Goal: Transaction & Acquisition: Subscribe to service/newsletter

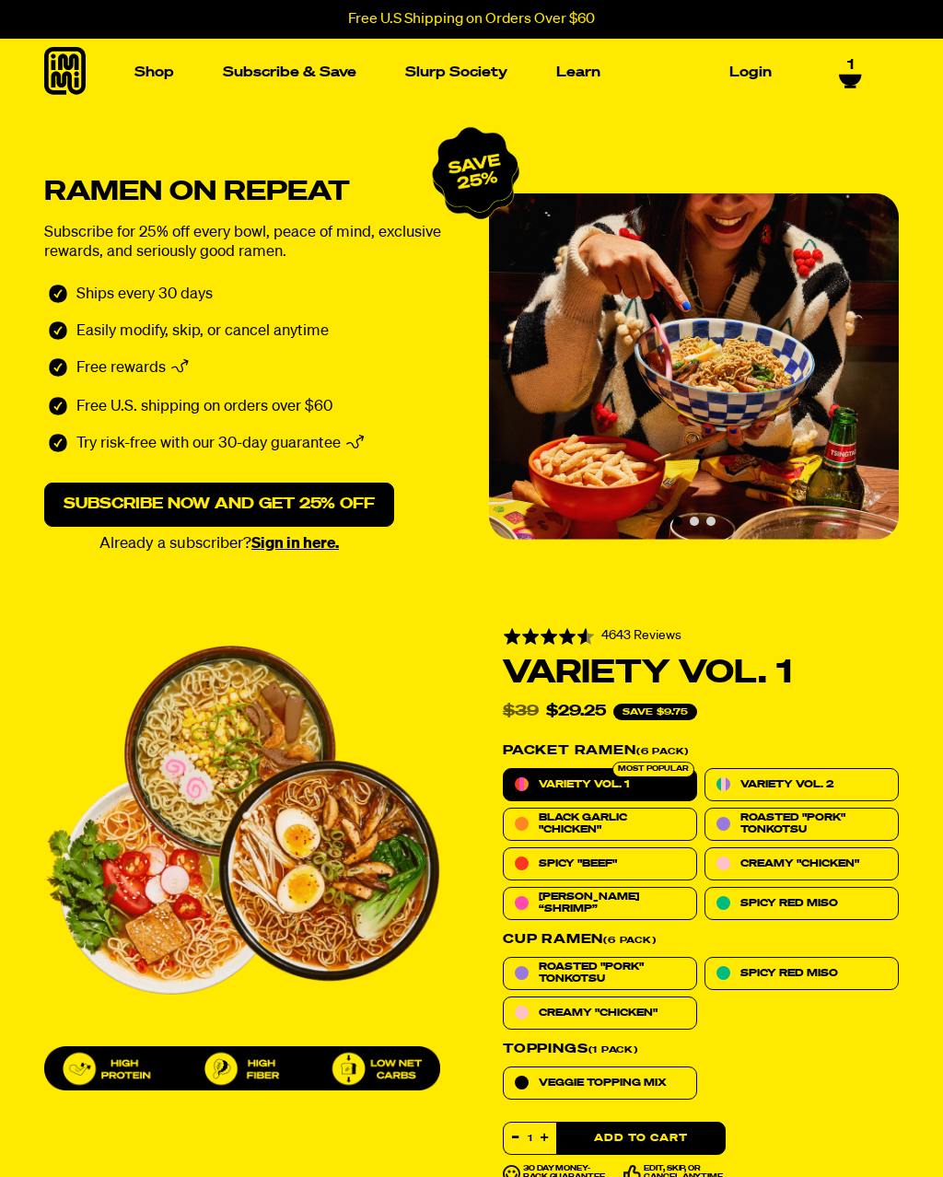
select select "Every 30 Days"
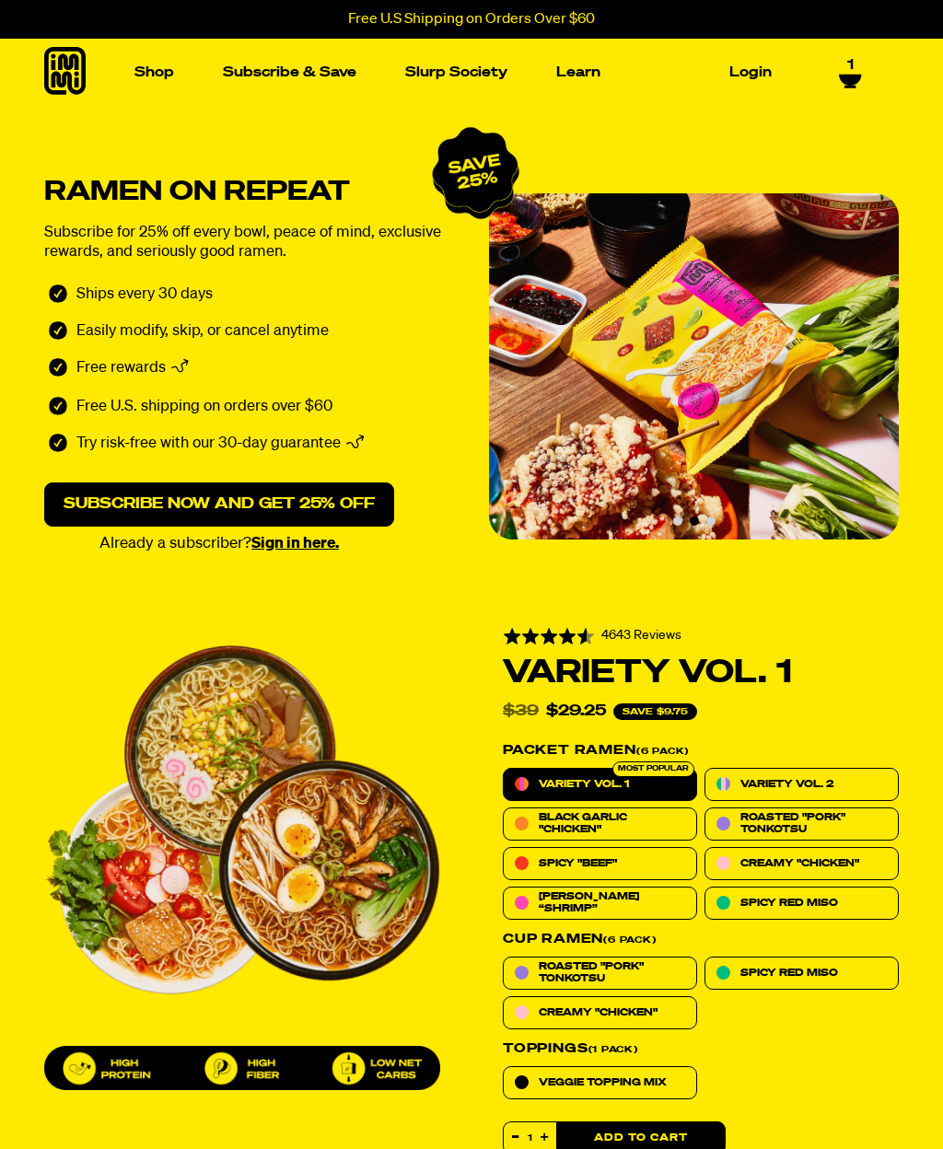
click at [589, 967] on span "Roasted "Pork" Tonkotsu" at bounding box center [612, 972] width 146 height 23
click at [504, 958] on input "Roasted "Pork" Tonkotsu" at bounding box center [503, 957] width 1 height 1
radio input "true"
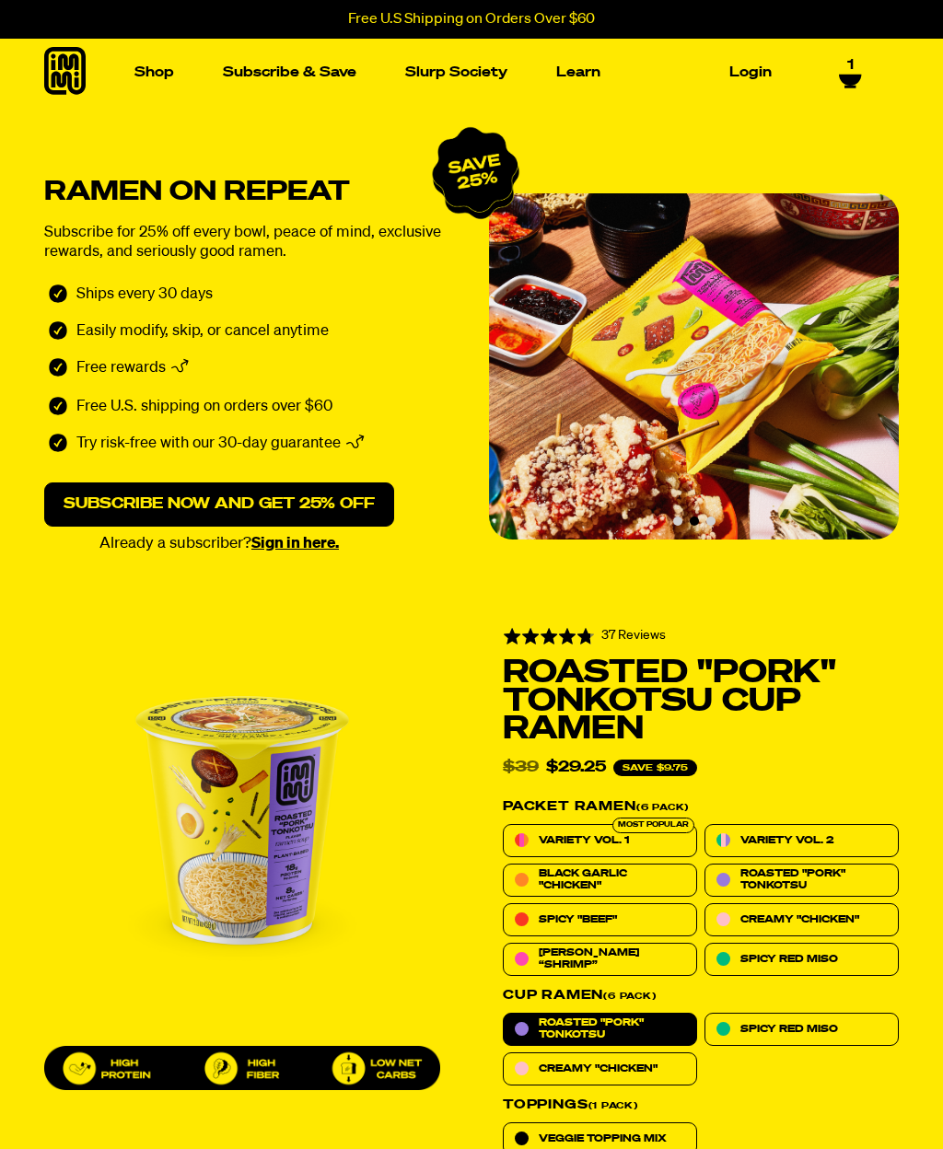
click at [825, 835] on span "Variety Vol. 2" at bounding box center [786, 840] width 93 height 11
click at [705, 825] on input "Variety Vol. 2" at bounding box center [705, 824] width 1 height 1
radio input "true"
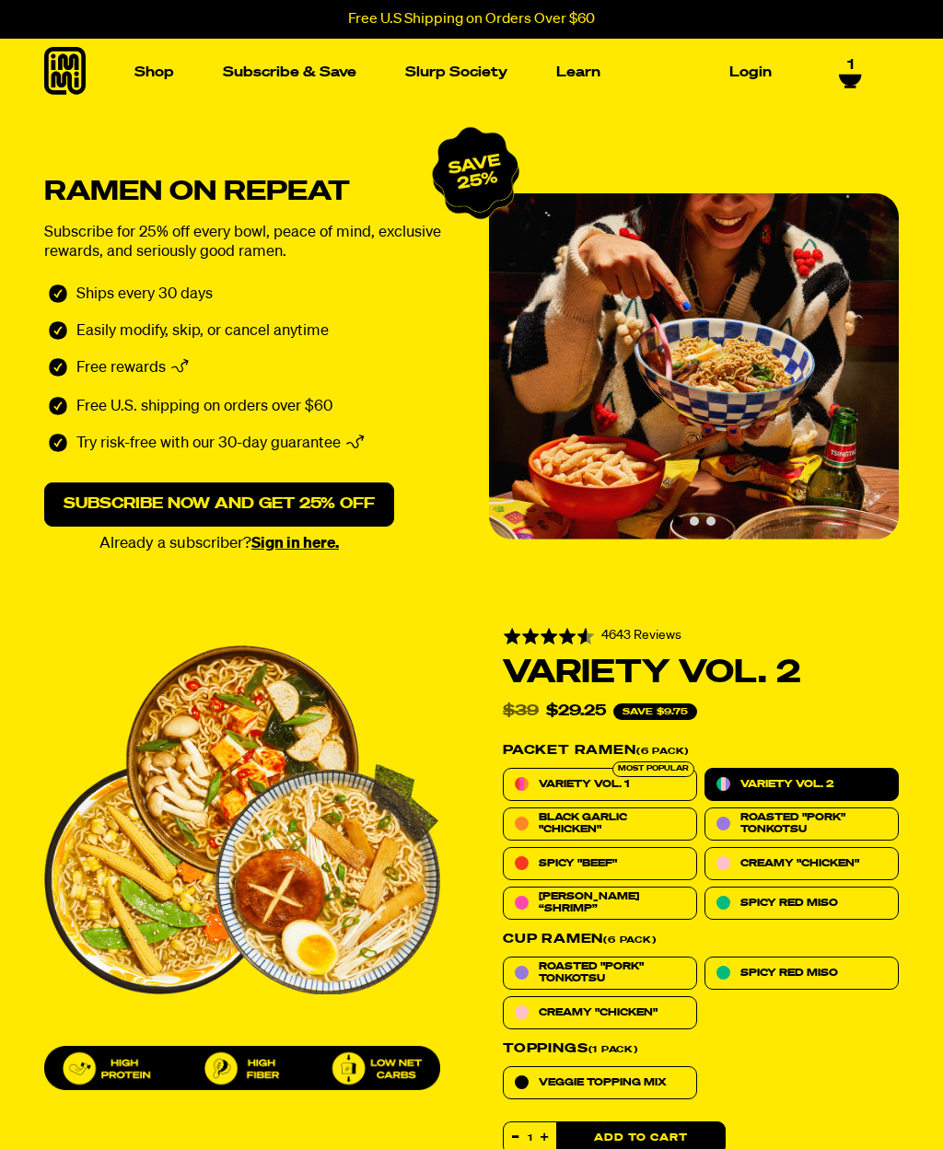
click at [589, 1079] on span "Veggie Topping Mix" at bounding box center [603, 1083] width 128 height 11
click at [504, 1067] on input "Veggie Topping Mix" at bounding box center [503, 1066] width 1 height 1
radio input "true"
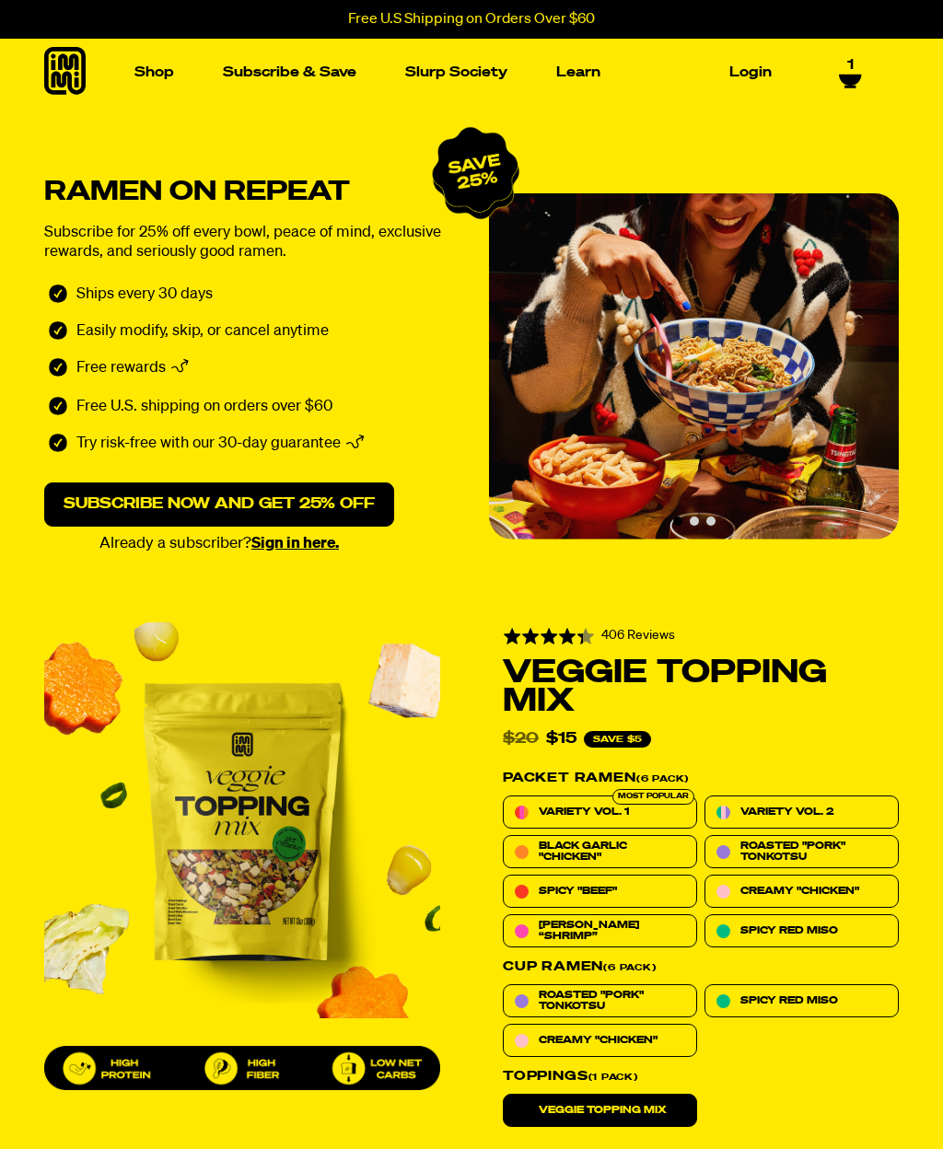
click at [825, 807] on span "Variety Vol. 2" at bounding box center [786, 812] width 93 height 11
click at [705, 797] on input "Variety Vol. 2" at bounding box center [705, 796] width 1 height 1
radio input "true"
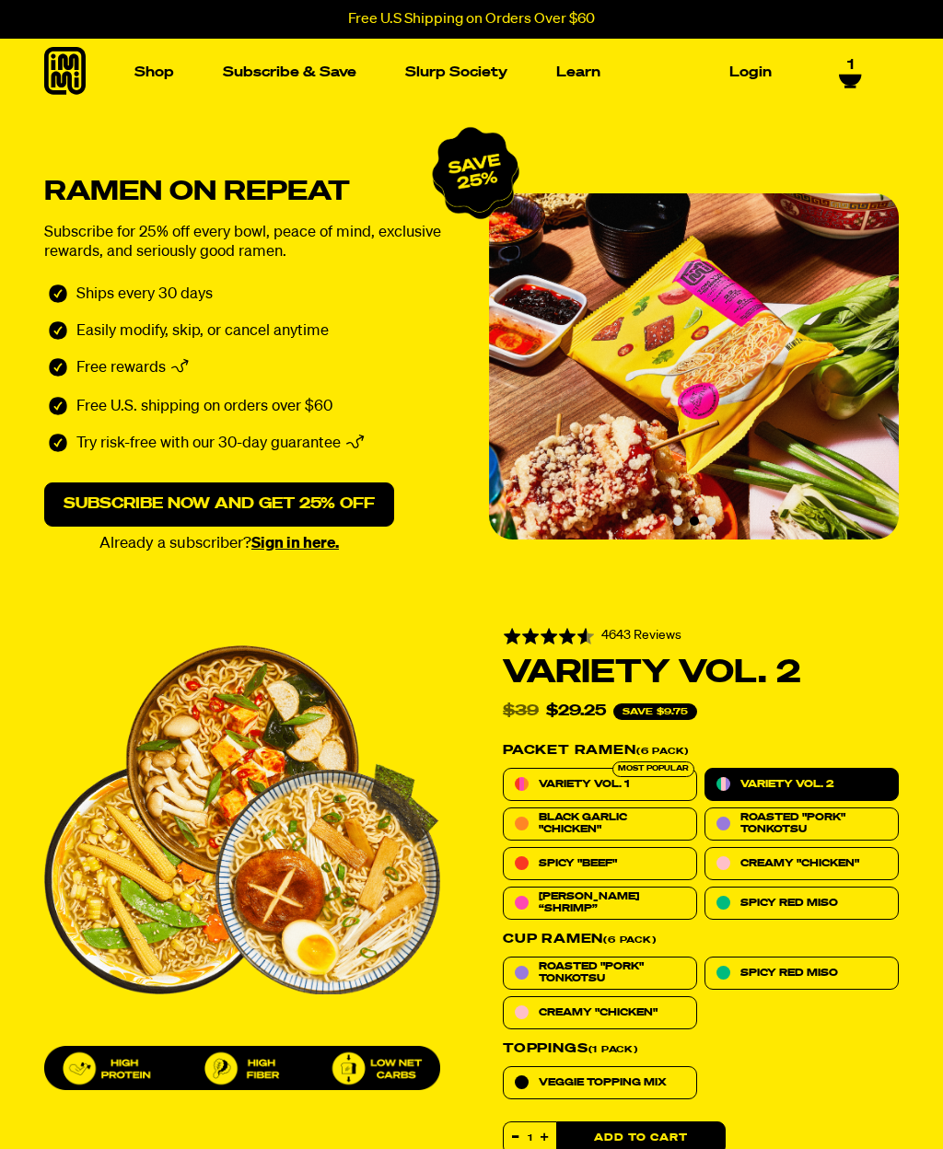
scroll to position [1148, 0]
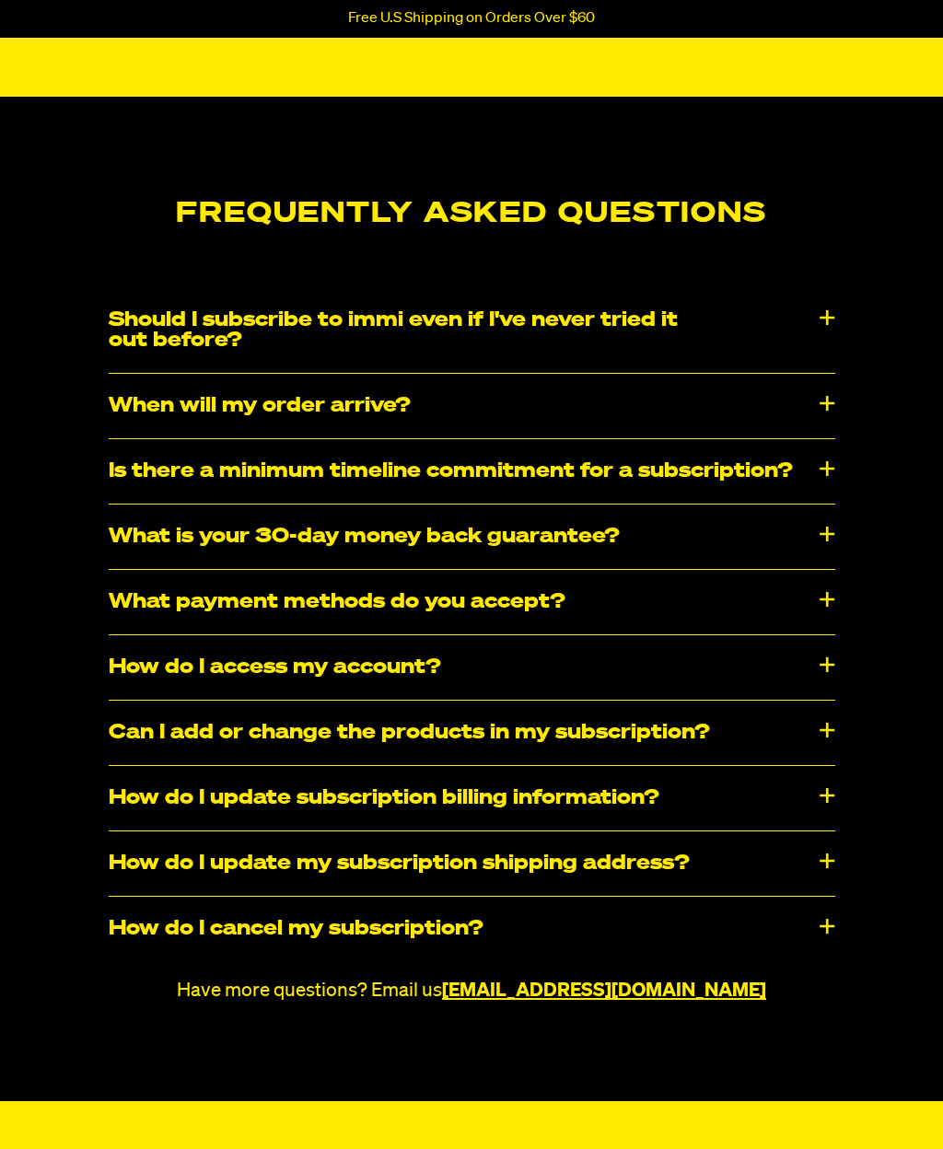
click at [196, 716] on div "Can I add or change the products in my subscription?" at bounding box center [472, 734] width 727 height 64
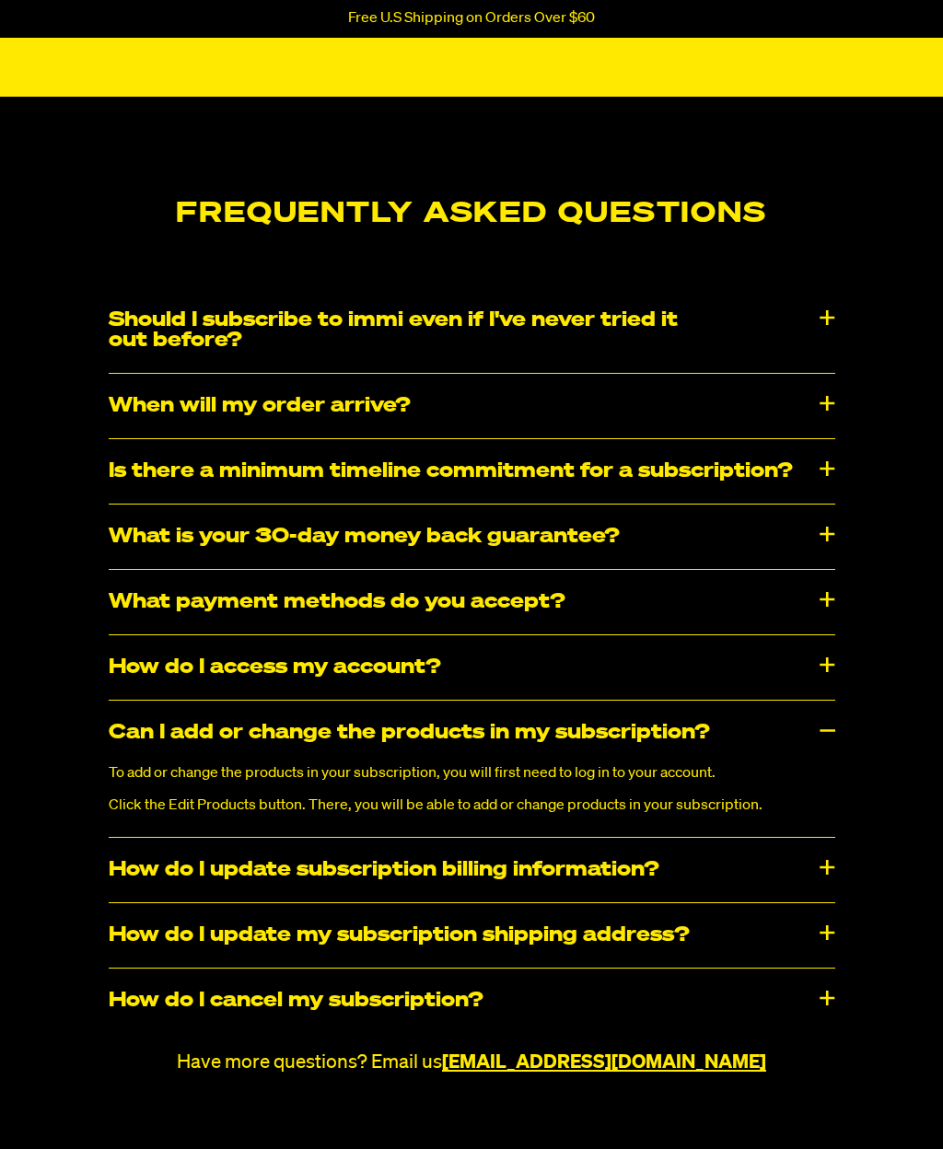
scroll to position [0, 0]
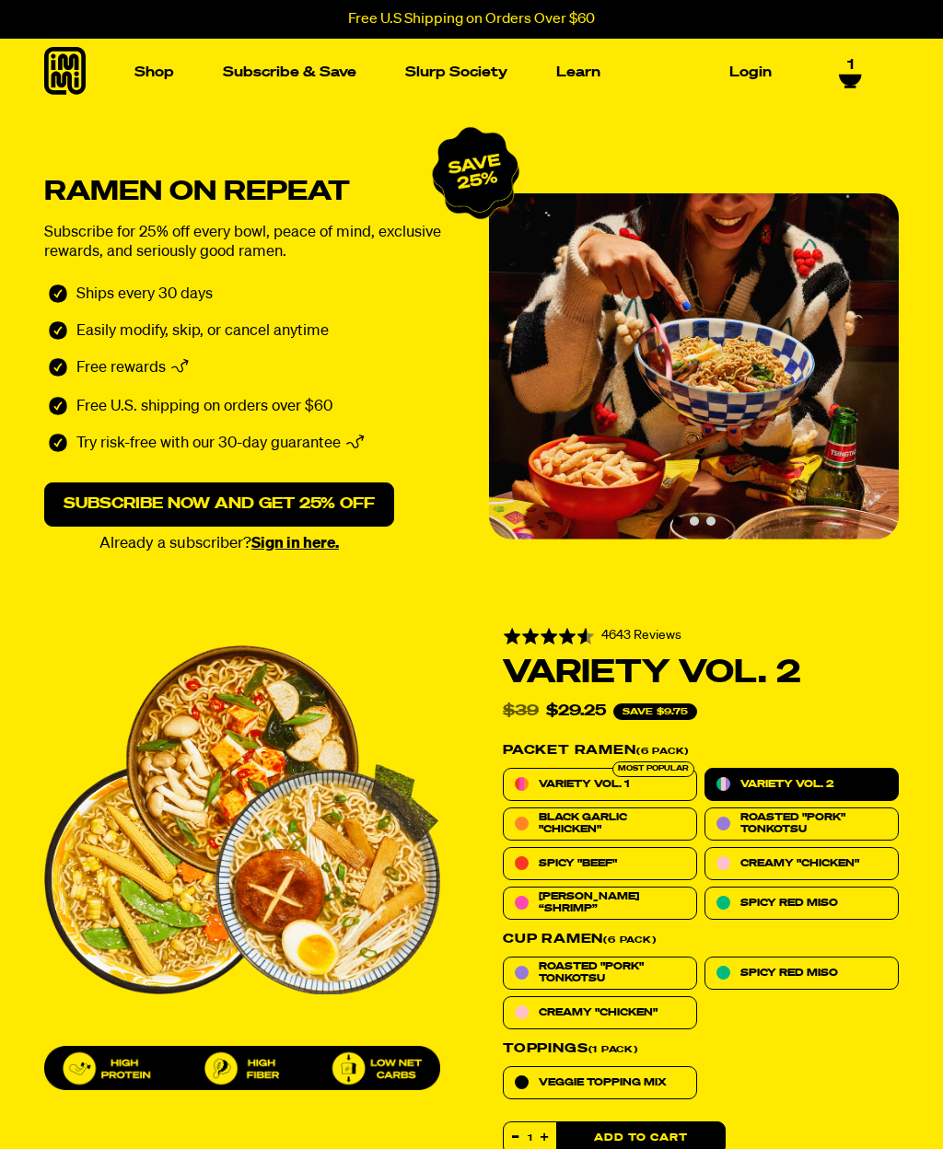
click at [589, 1079] on span "Veggie Topping Mix" at bounding box center [603, 1083] width 128 height 11
click at [504, 1067] on input "Veggie Topping Mix" at bounding box center [503, 1066] width 1 height 1
radio input "true"
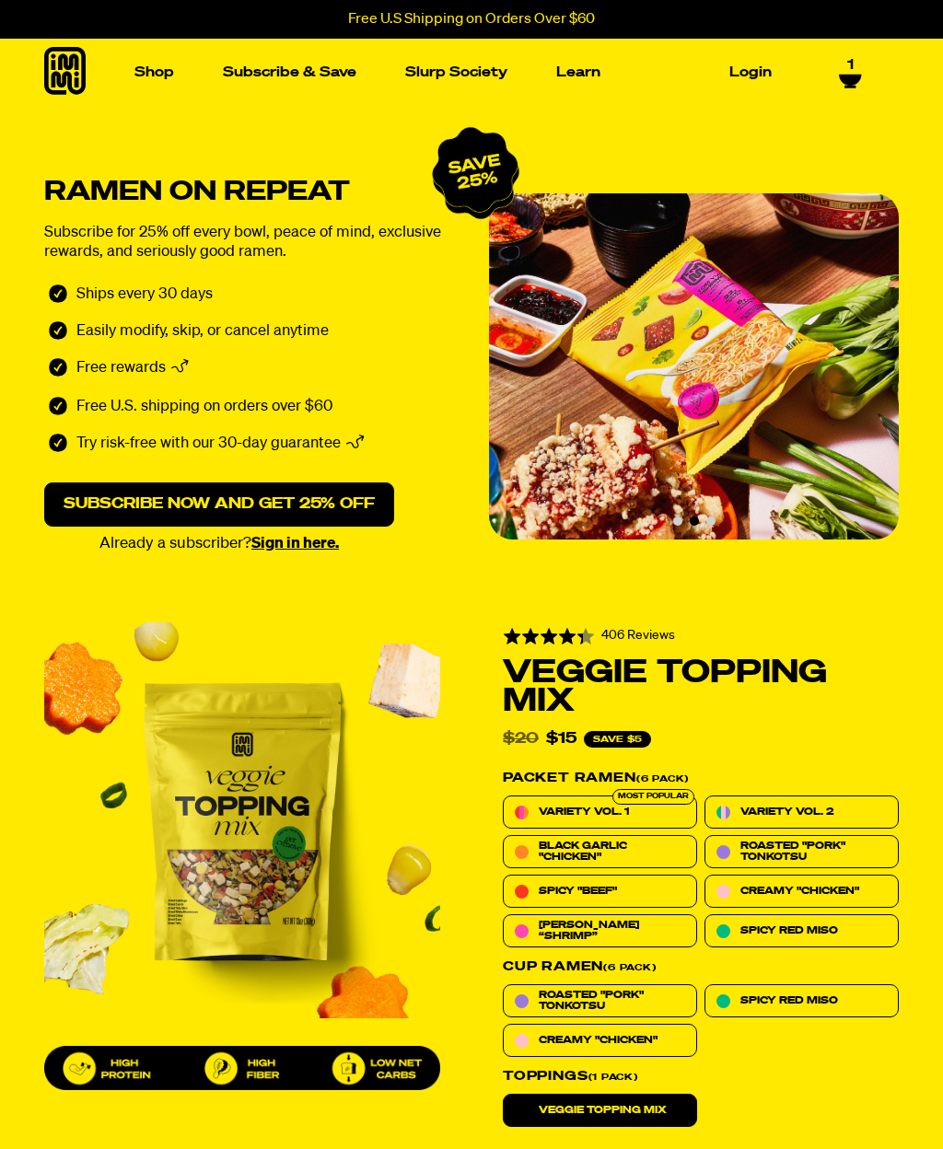
click at [589, 807] on span "Variety Vol. 1" at bounding box center [584, 812] width 90 height 11
click at [504, 797] on input "Variety Vol. 1" at bounding box center [503, 796] width 1 height 1
radio input "true"
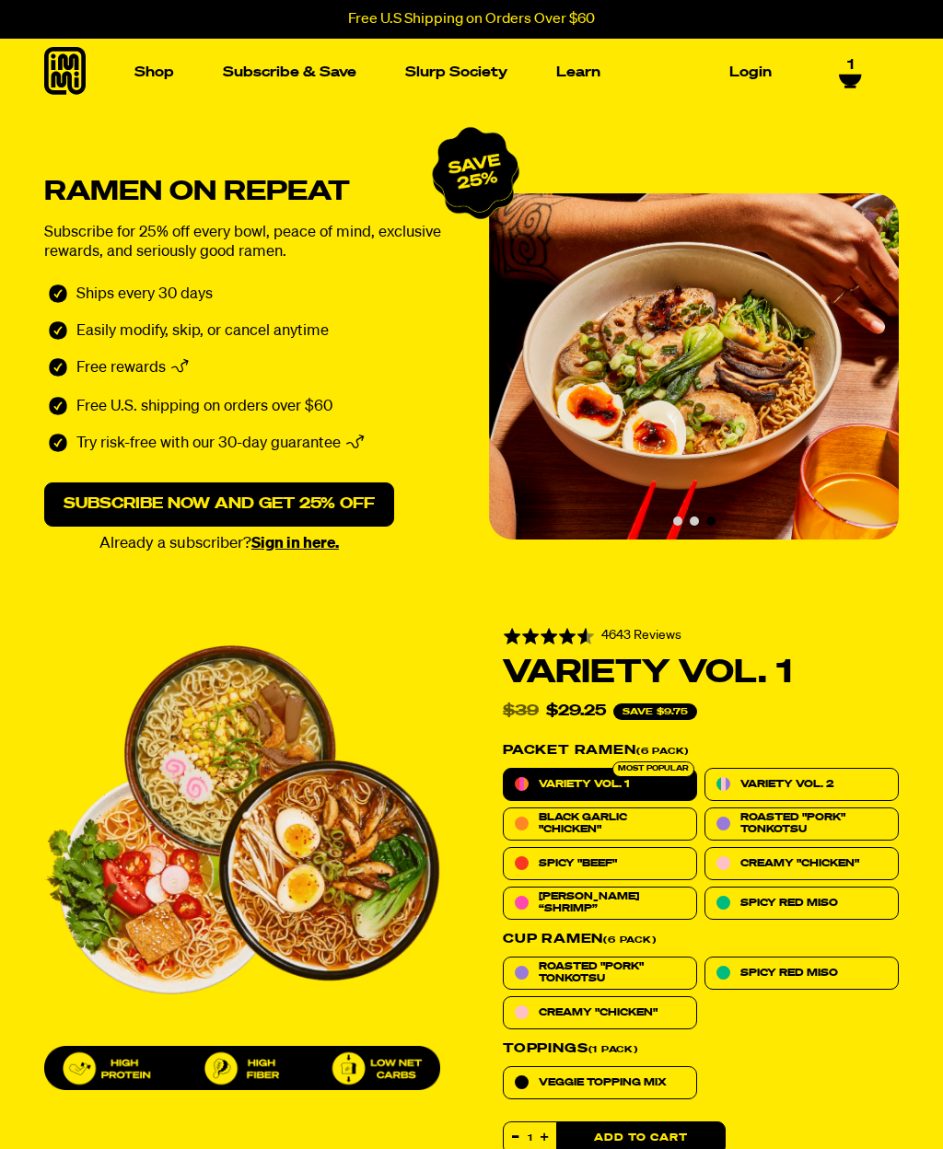
click at [852, 75] on icon at bounding box center [850, 80] width 22 height 11
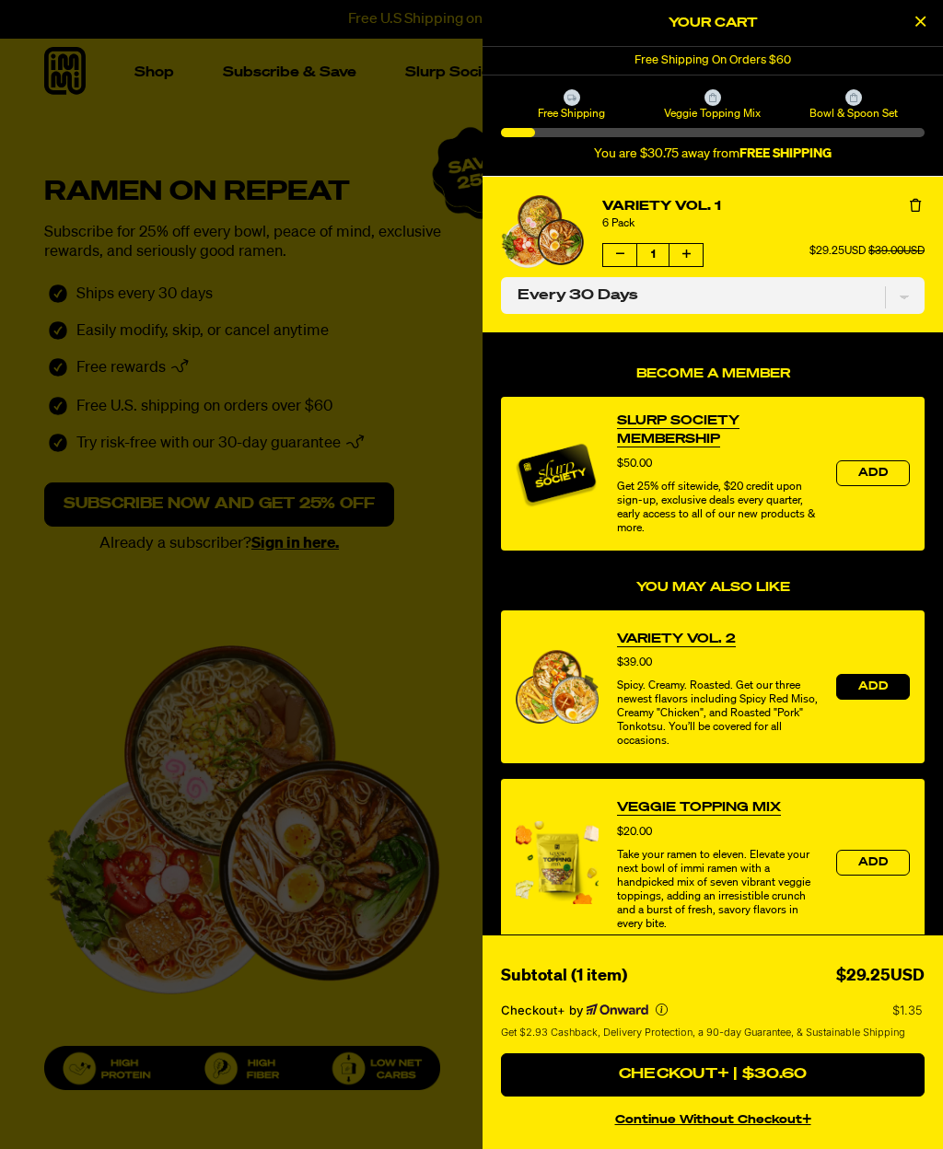
click at [903, 687] on button "Add" at bounding box center [873, 687] width 74 height 26
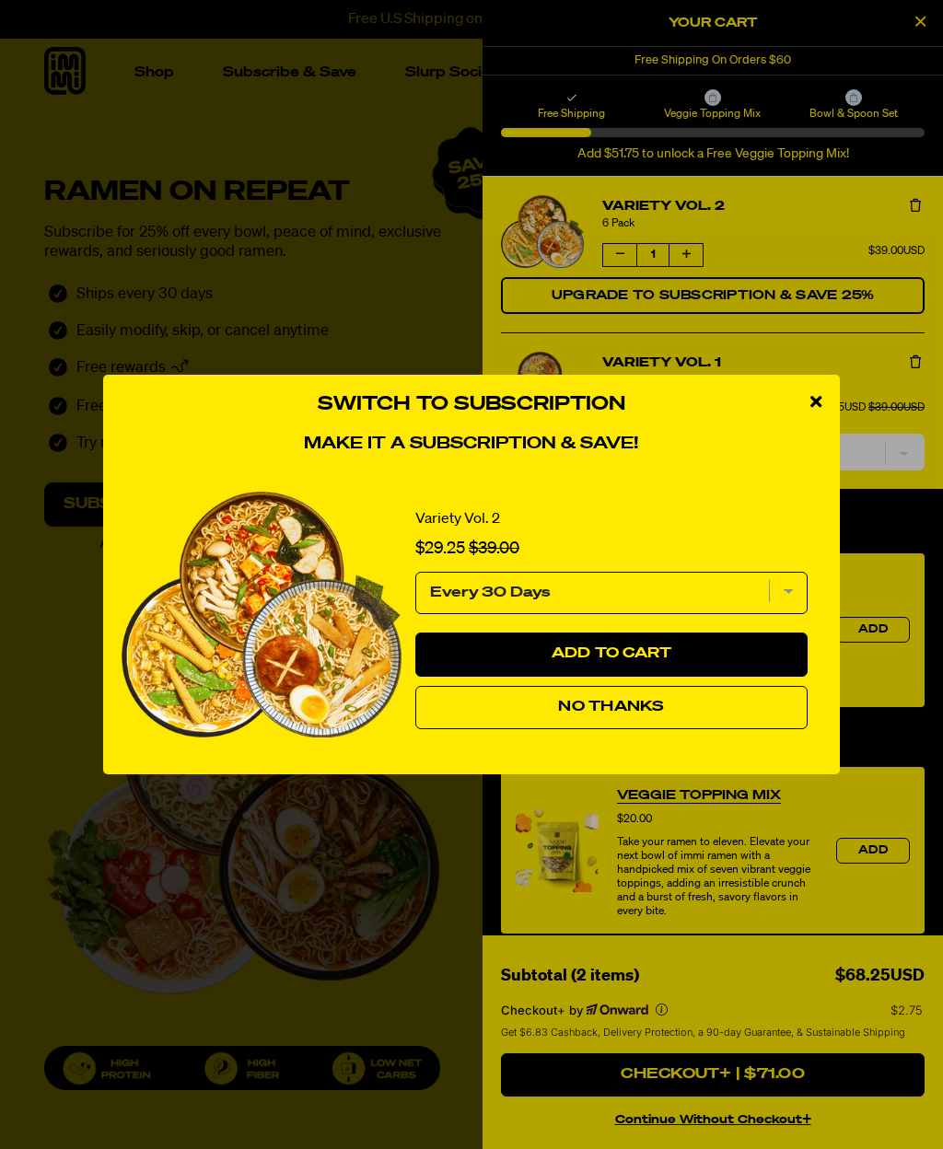
click at [589, 659] on span "Add to Cart" at bounding box center [612, 654] width 121 height 15
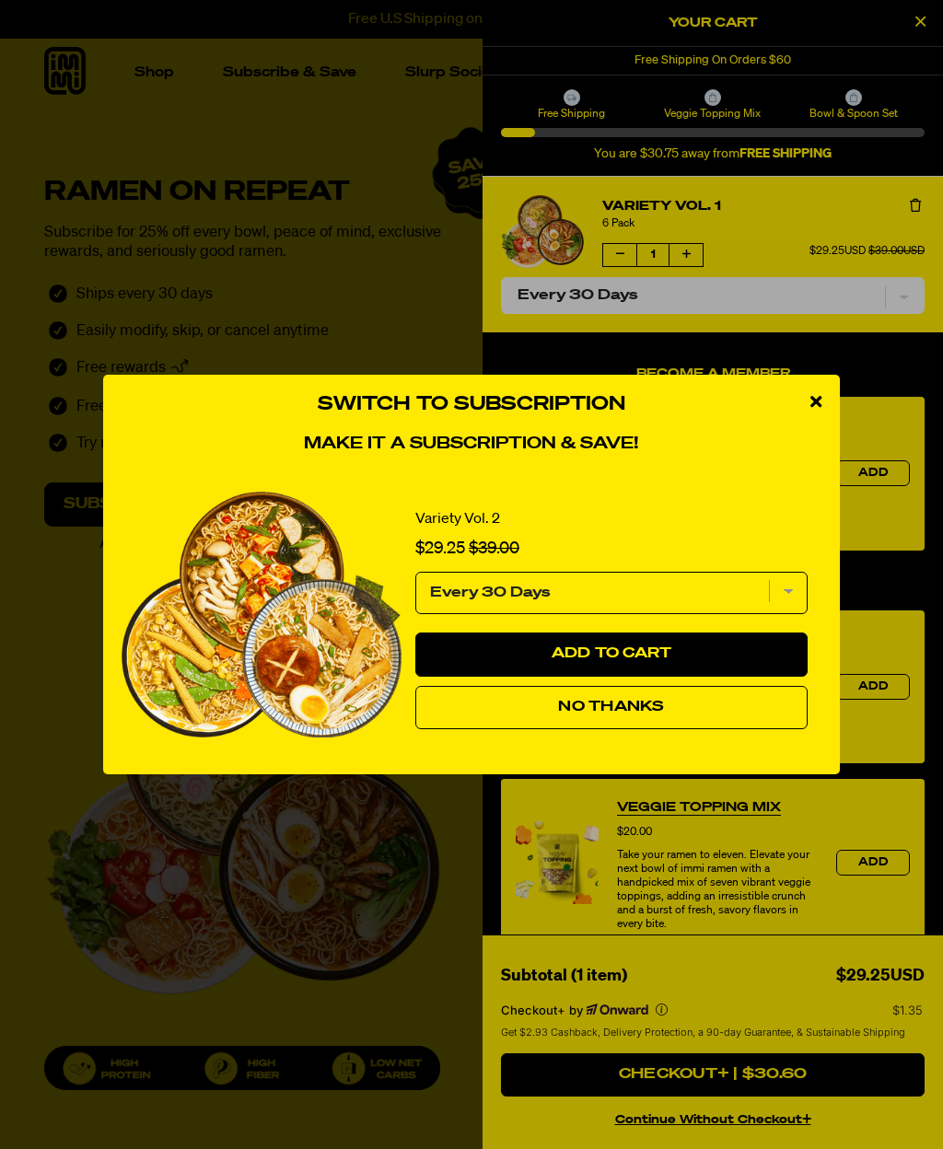
click at [589, 659] on span "Add to Cart" at bounding box center [612, 654] width 121 height 15
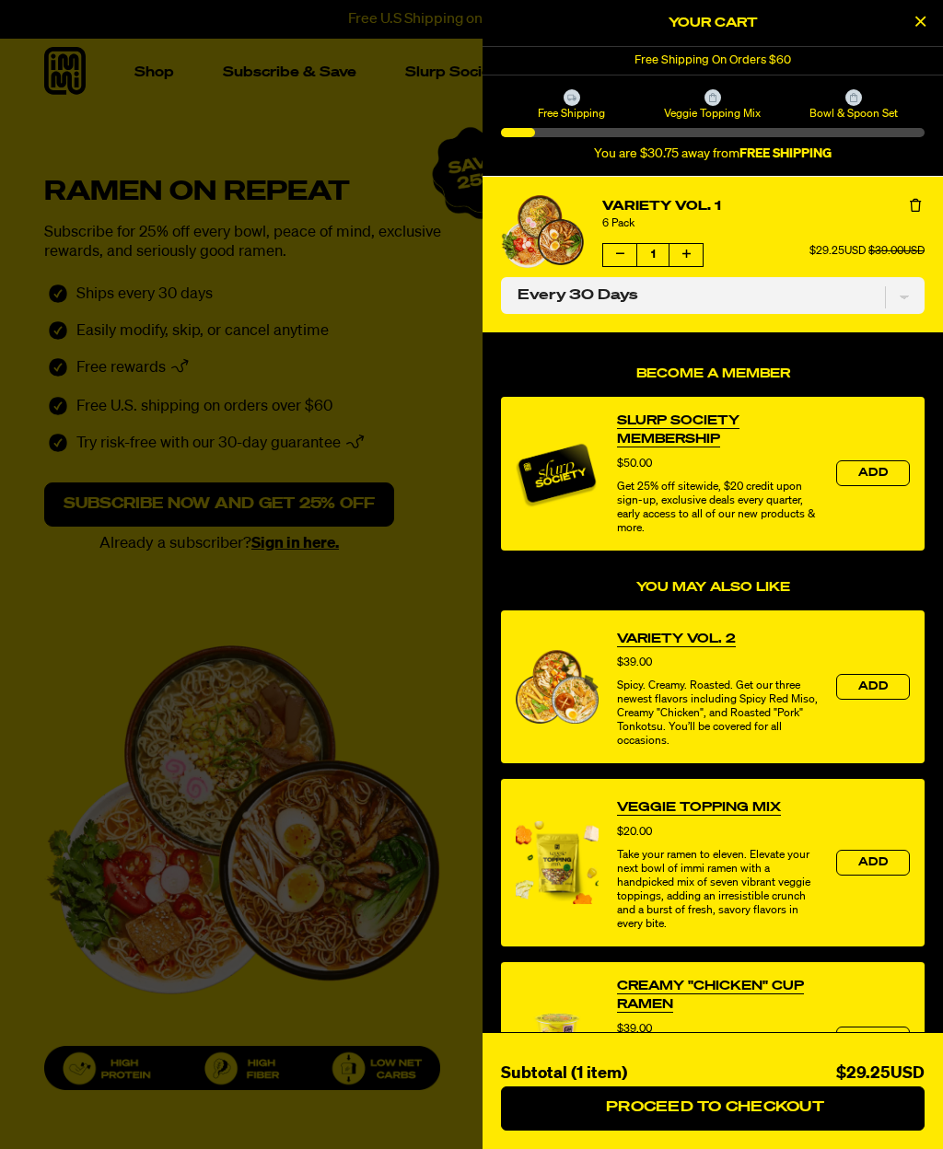
select select "Every 30 Days"
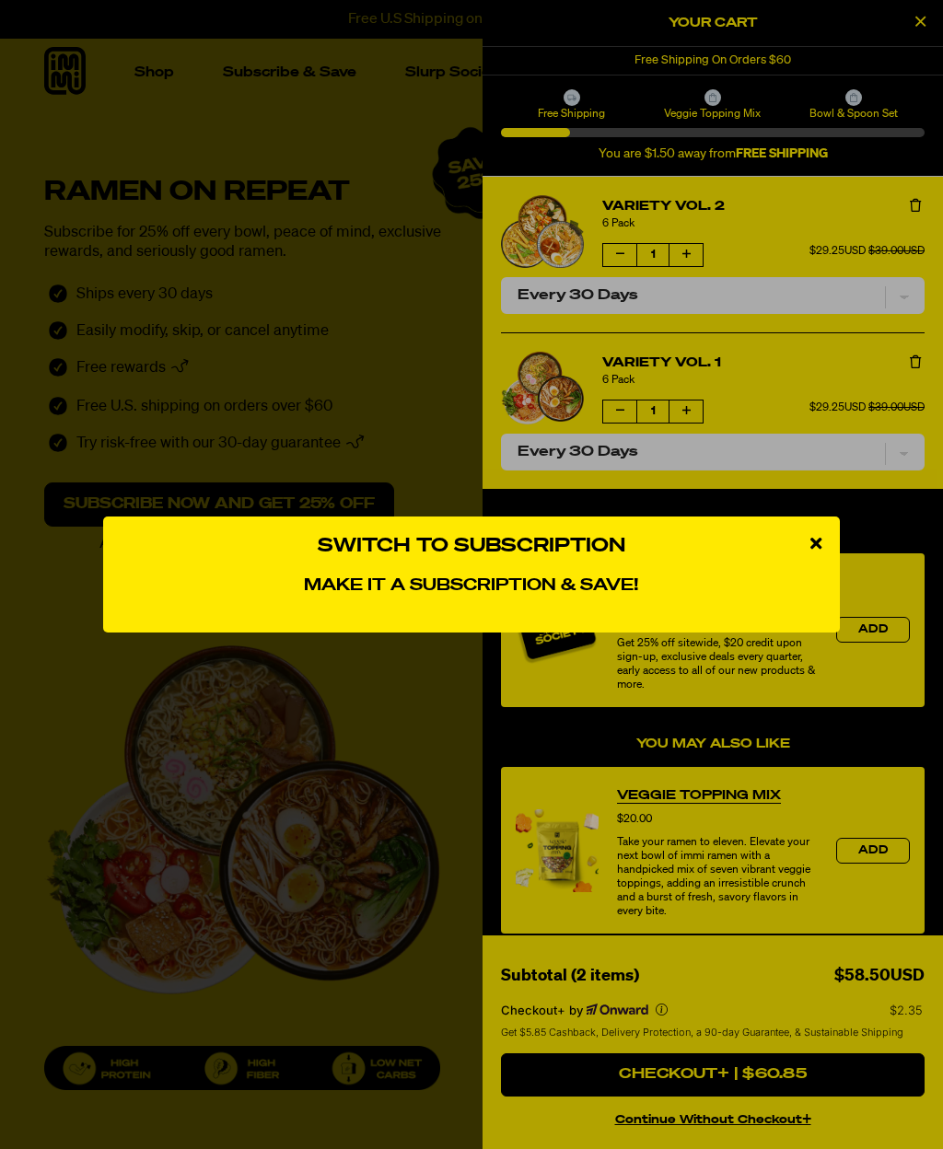
click at [825, 268] on div "Switch to Subscription Make it a subscription & save! Variety Vol. 2 Sale price…" at bounding box center [471, 574] width 943 height 1149
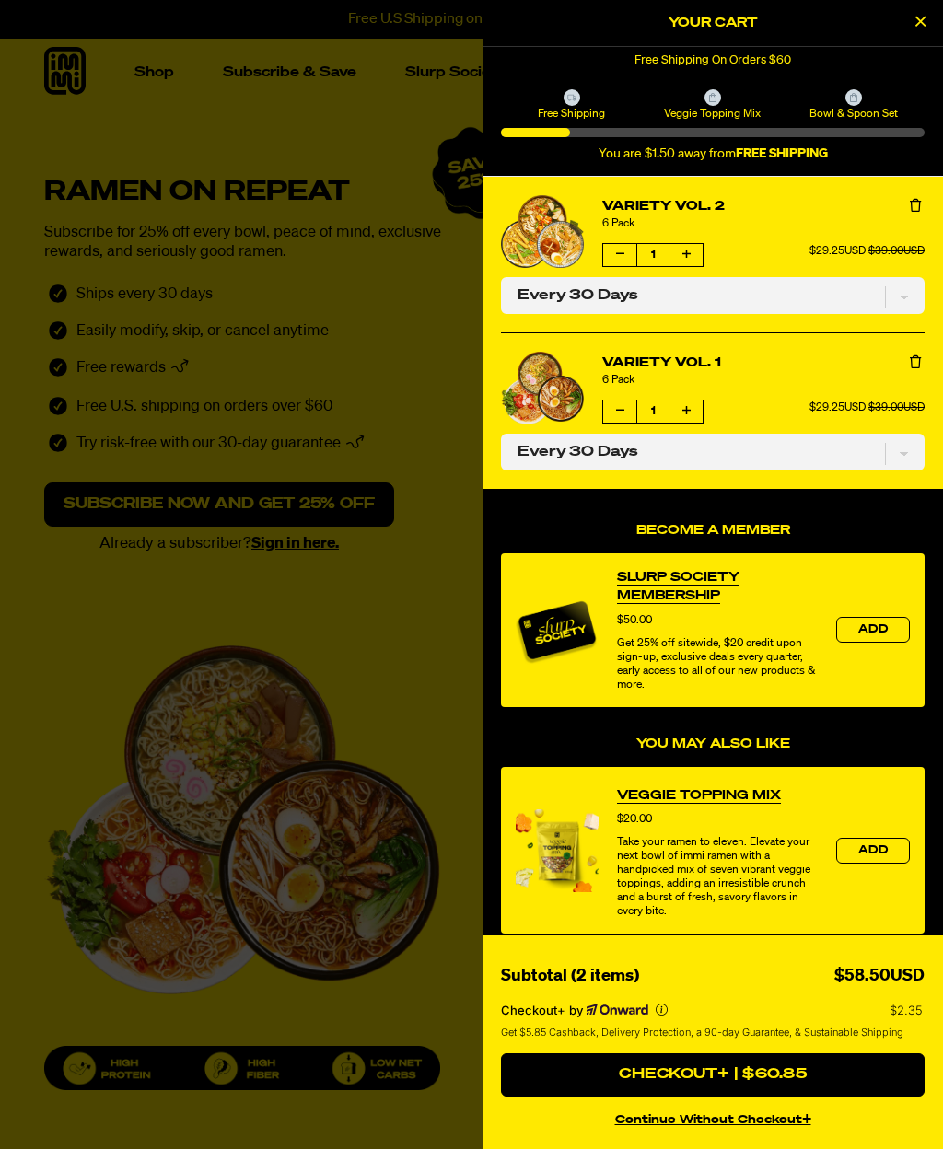
click at [118, 100] on div at bounding box center [471, 574] width 943 height 1149
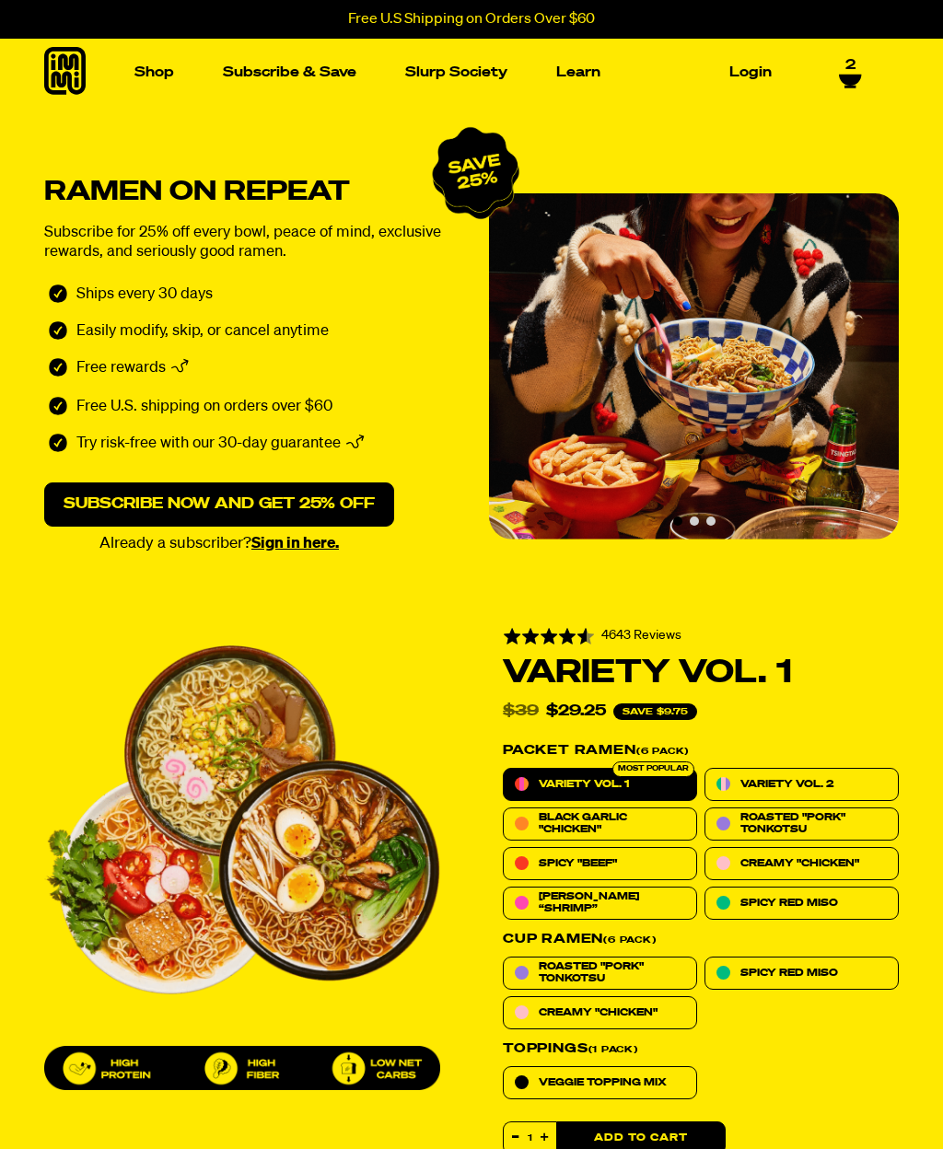
click at [852, 73] on span "2" at bounding box center [850, 65] width 10 height 17
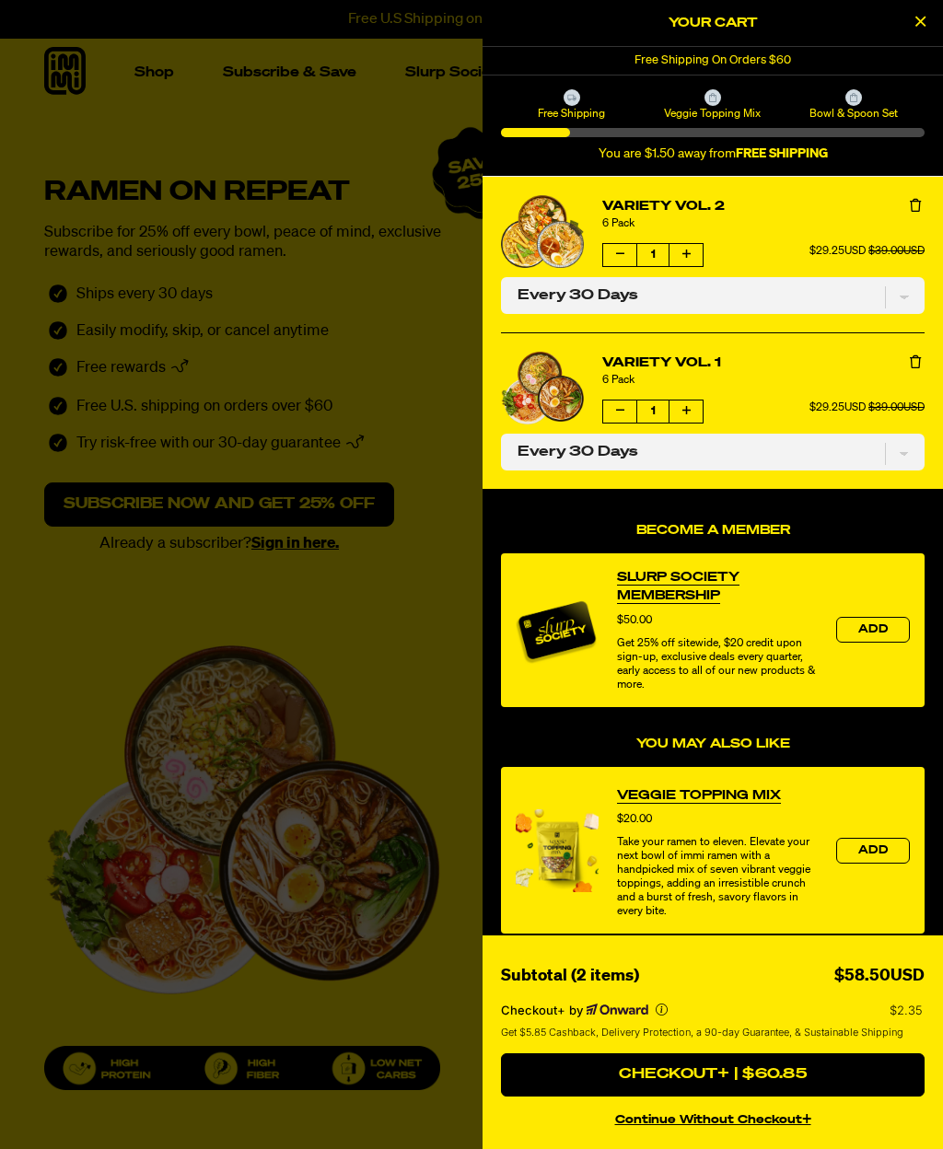
click at [747, 1116] on button "continue without Checkout+" at bounding box center [713, 1117] width 424 height 27
